Goal: Task Accomplishment & Management: Manage account settings

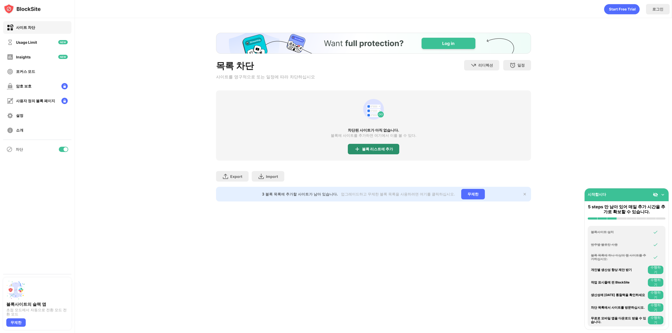
click at [369, 153] on div "블록 리스트에 추가" at bounding box center [373, 149] width 51 height 10
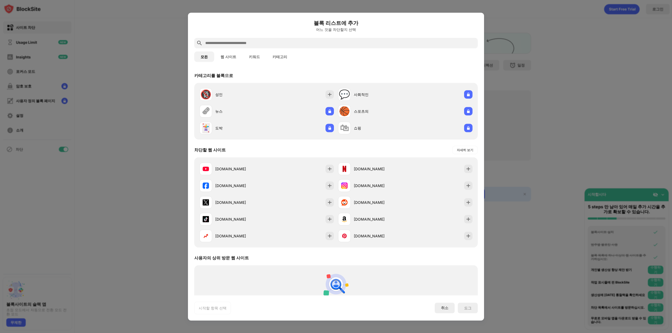
click at [226, 57] on button "웹 사이트" at bounding box center [228, 56] width 28 height 10
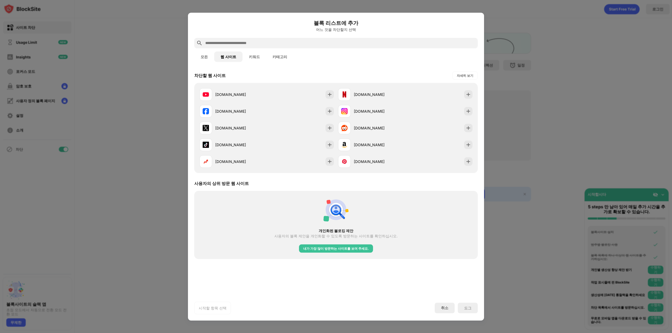
click at [231, 42] on input "text" at bounding box center [340, 43] width 271 height 6
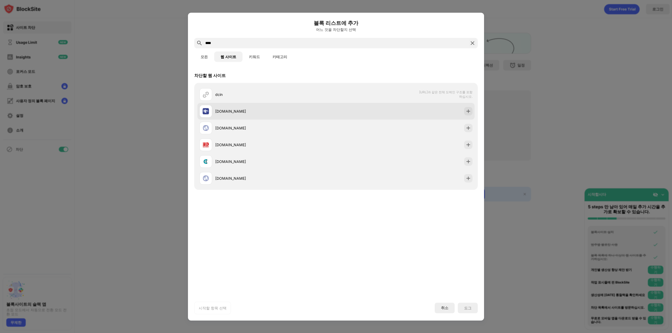
type input "****"
click at [248, 110] on div "dcinside.com" at bounding box center [275, 112] width 121 height 6
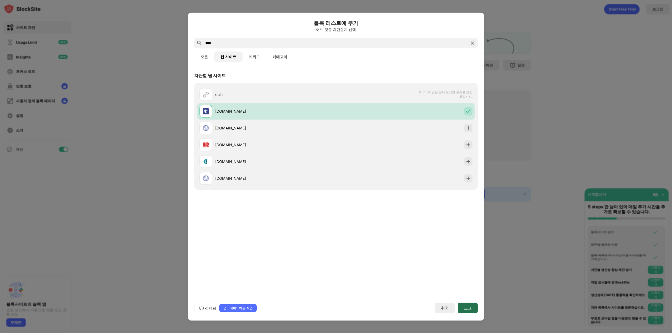
click at [462, 309] on div "도그" at bounding box center [468, 308] width 20 height 10
